Goal: Complete application form

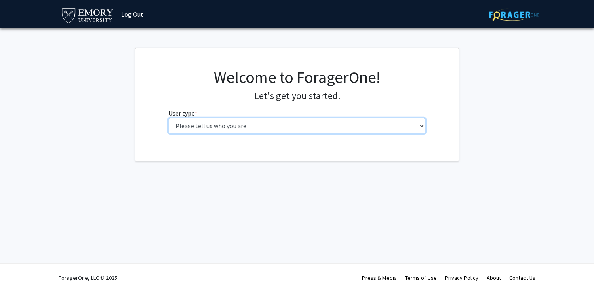
click at [191, 125] on select "Please tell us who you are Undergraduate Student Master's Student Doctoral Cand…" at bounding box center [296, 125] width 257 height 15
select select "5: faculty"
click at [168, 118] on select "Please tell us who you are Undergraduate Student Master's Student Doctoral Cand…" at bounding box center [296, 125] width 257 height 15
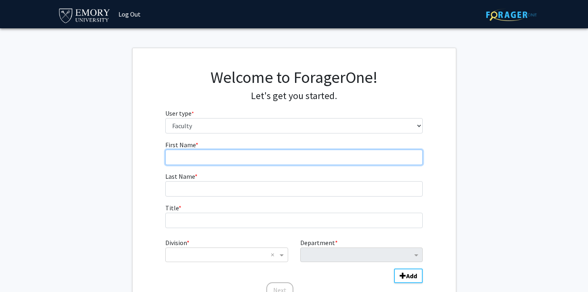
click at [197, 154] on input "First Name * required" at bounding box center [293, 156] width 257 height 15
type input "[PERSON_NAME]"
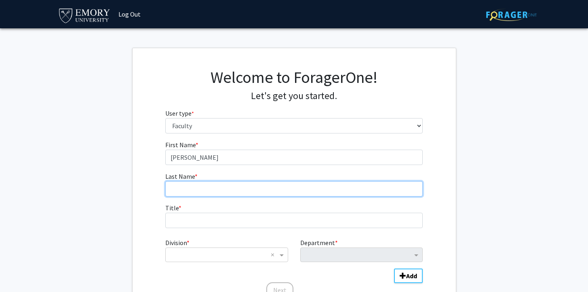
type input "[PERSON_NAME]"
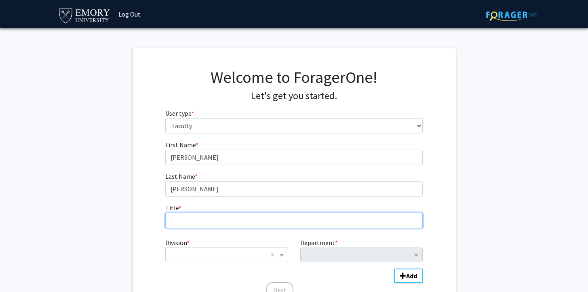
click at [207, 219] on input "Title * required" at bounding box center [293, 219] width 257 height 15
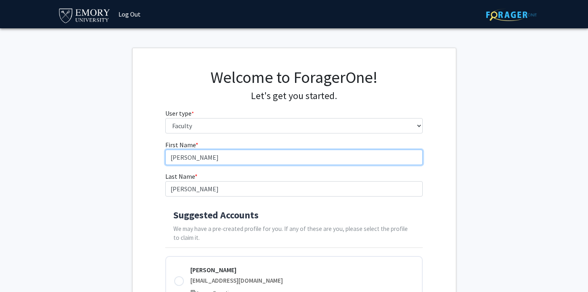
click at [183, 161] on input "[PERSON_NAME]" at bounding box center [293, 156] width 257 height 15
type input "Y"
type input "X"
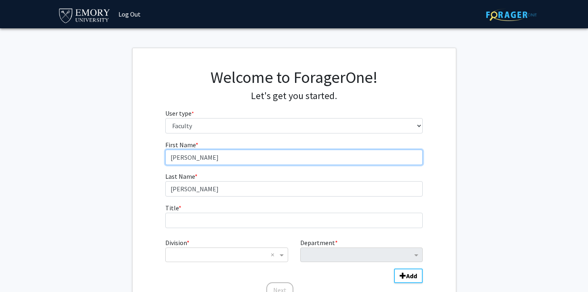
type input "[PERSON_NAME]"
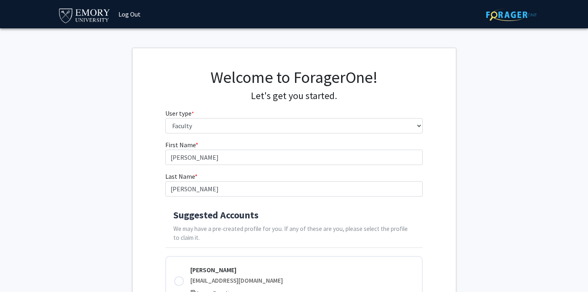
click at [471, 183] on fg-get-started "Welcome to ForagerOne! Let's get you started. User type * required Please tell …" at bounding box center [294, 273] width 588 height 450
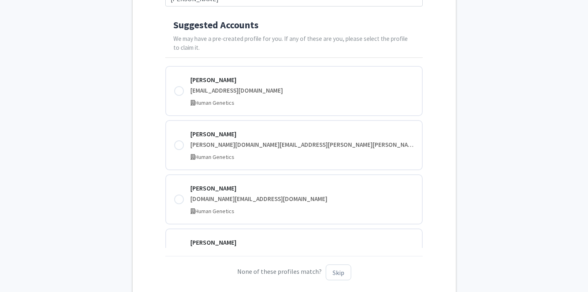
scroll to position [198, 0]
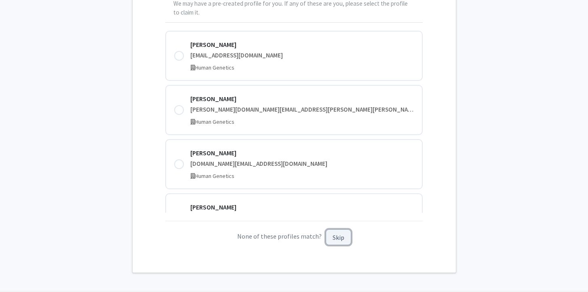
click at [339, 242] on button "Skip" at bounding box center [338, 237] width 25 height 16
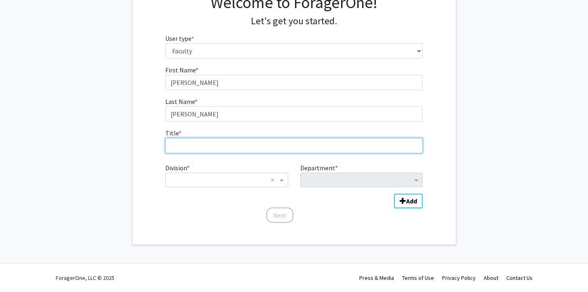
click at [227, 138] on input "Title * required" at bounding box center [293, 145] width 257 height 15
type input "Assistant Teaching Professor"
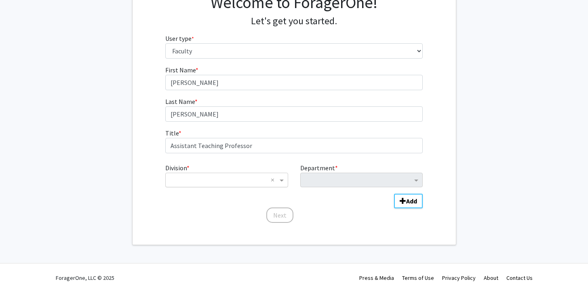
click at [219, 175] on input "Division" at bounding box center [218, 180] width 97 height 10
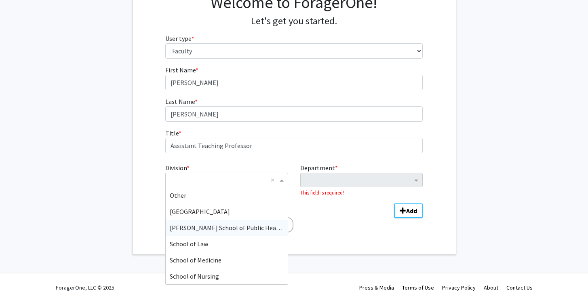
scroll to position [0, 0]
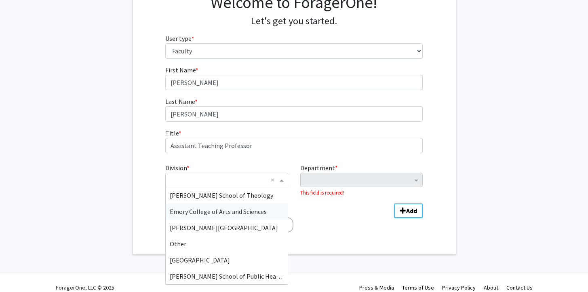
click at [212, 212] on span "Emory College of Arts and Sciences" at bounding box center [218, 211] width 97 height 8
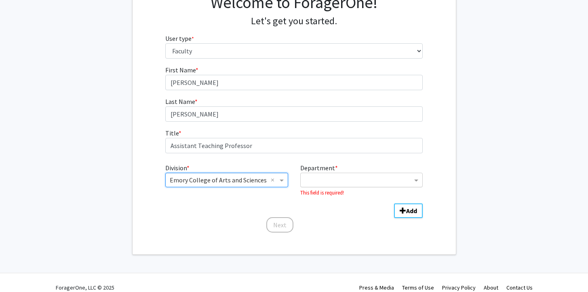
click at [344, 183] on input "Department" at bounding box center [358, 180] width 107 height 10
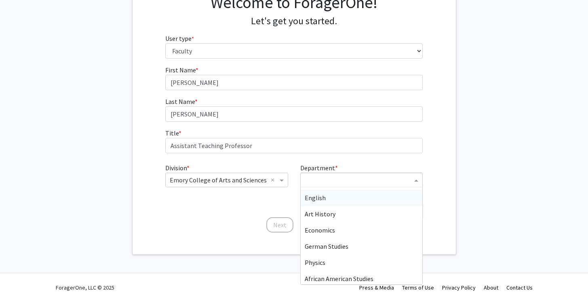
scroll to position [38, 0]
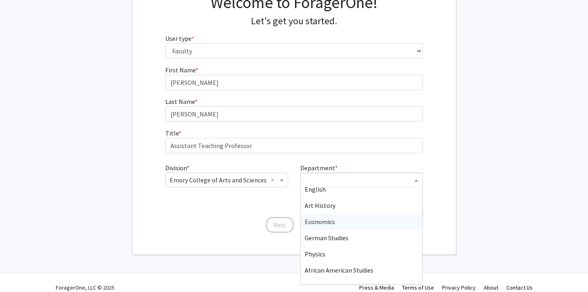
click at [330, 223] on span "Economics" at bounding box center [320, 221] width 30 height 8
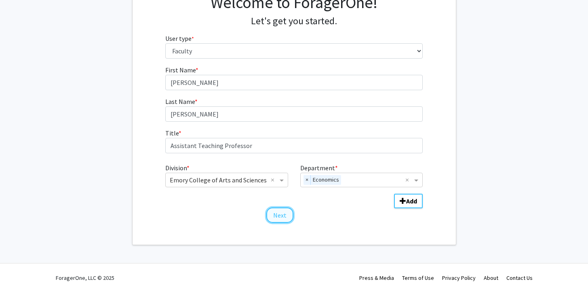
click at [282, 214] on button "Next" at bounding box center [279, 214] width 27 height 15
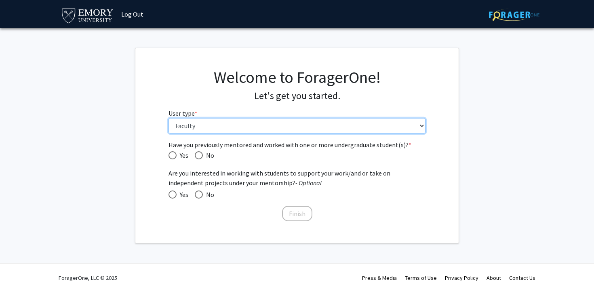
click at [202, 129] on select "Please tell us who you are Undergraduate Student Master's Student Doctoral Cand…" at bounding box center [296, 125] width 257 height 15
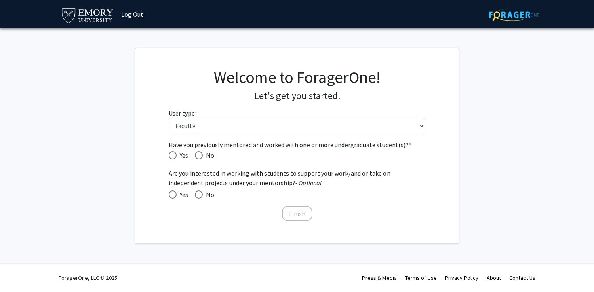
click at [178, 155] on span "Yes" at bounding box center [183, 155] width 12 height 10
click at [177, 155] on input "Yes" at bounding box center [172, 155] width 8 height 8
radio input "true"
click at [172, 195] on span at bounding box center [172, 194] width 8 height 8
click at [172, 195] on input "Yes" at bounding box center [172, 194] width 8 height 8
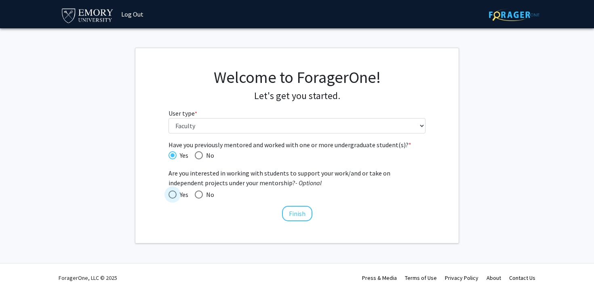
radio input "true"
click at [172, 196] on span at bounding box center [172, 194] width 4 height 4
click at [172, 196] on input "Yes" at bounding box center [172, 194] width 8 height 8
click at [198, 196] on span at bounding box center [199, 194] width 8 height 8
click at [198, 196] on input "No" at bounding box center [199, 194] width 8 height 8
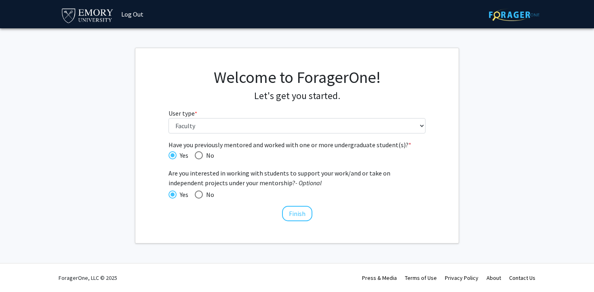
radio input "true"
click at [175, 197] on span at bounding box center [172, 194] width 8 height 8
click at [175, 197] on input "Yes" at bounding box center [172, 194] width 8 height 8
radio input "true"
click at [295, 214] on button "Finish" at bounding box center [297, 213] width 30 height 15
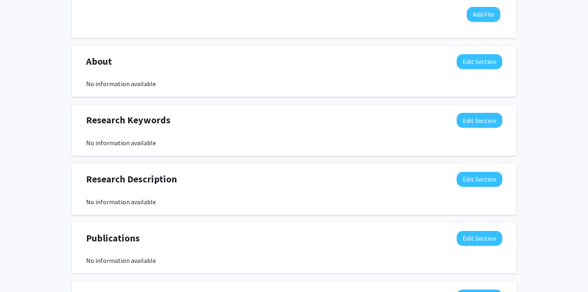
scroll to position [139, 0]
